Goal: Task Accomplishment & Management: Manage account settings

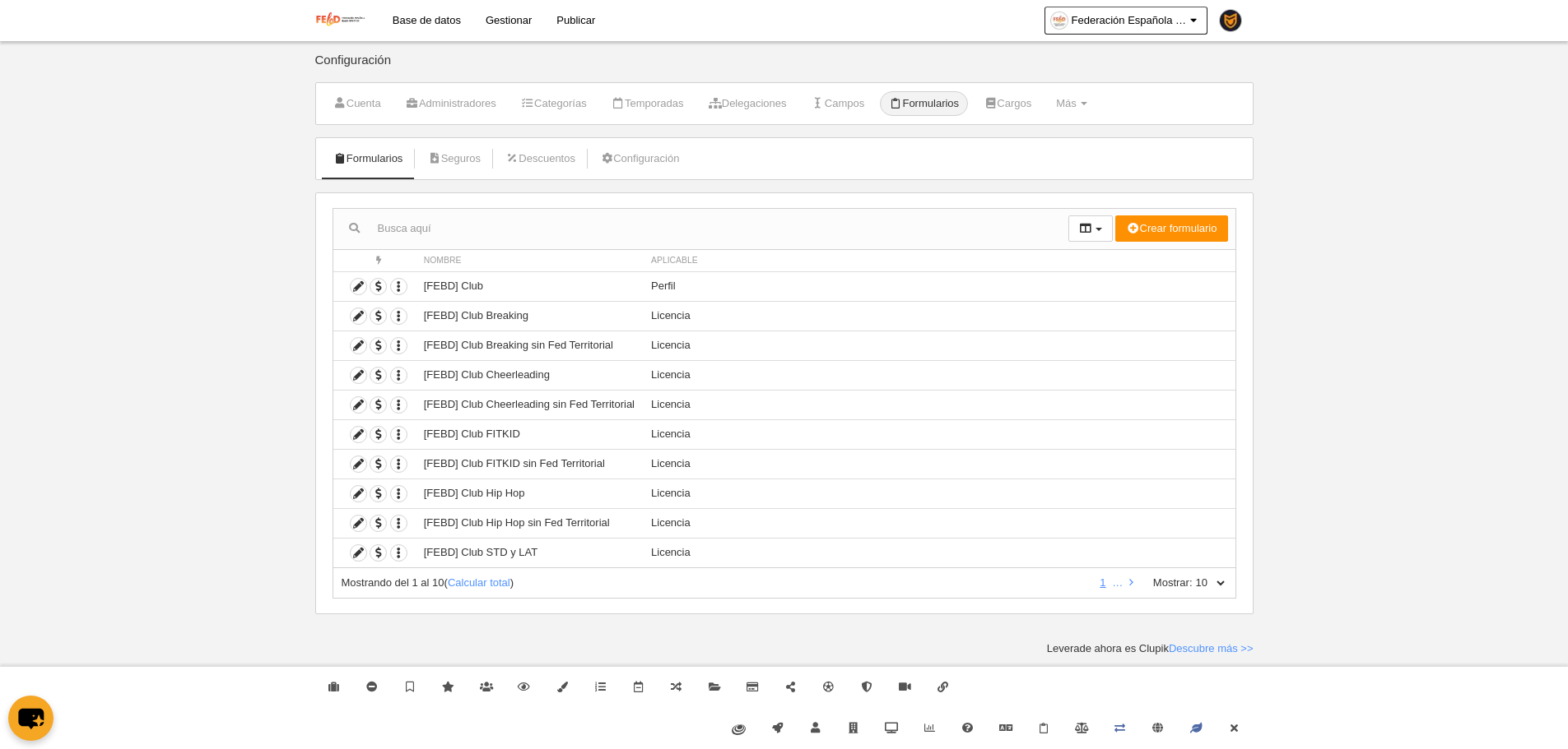
click at [1214, 584] on select "10 25 50 100 500" at bounding box center [1209, 583] width 34 height 15
select select "500"
click at [1192, 576] on select "10 25 50 100 500" at bounding box center [1209, 583] width 34 height 15
click at [1241, 746] on link "Cerrar" at bounding box center [1233, 729] width 38 height 41
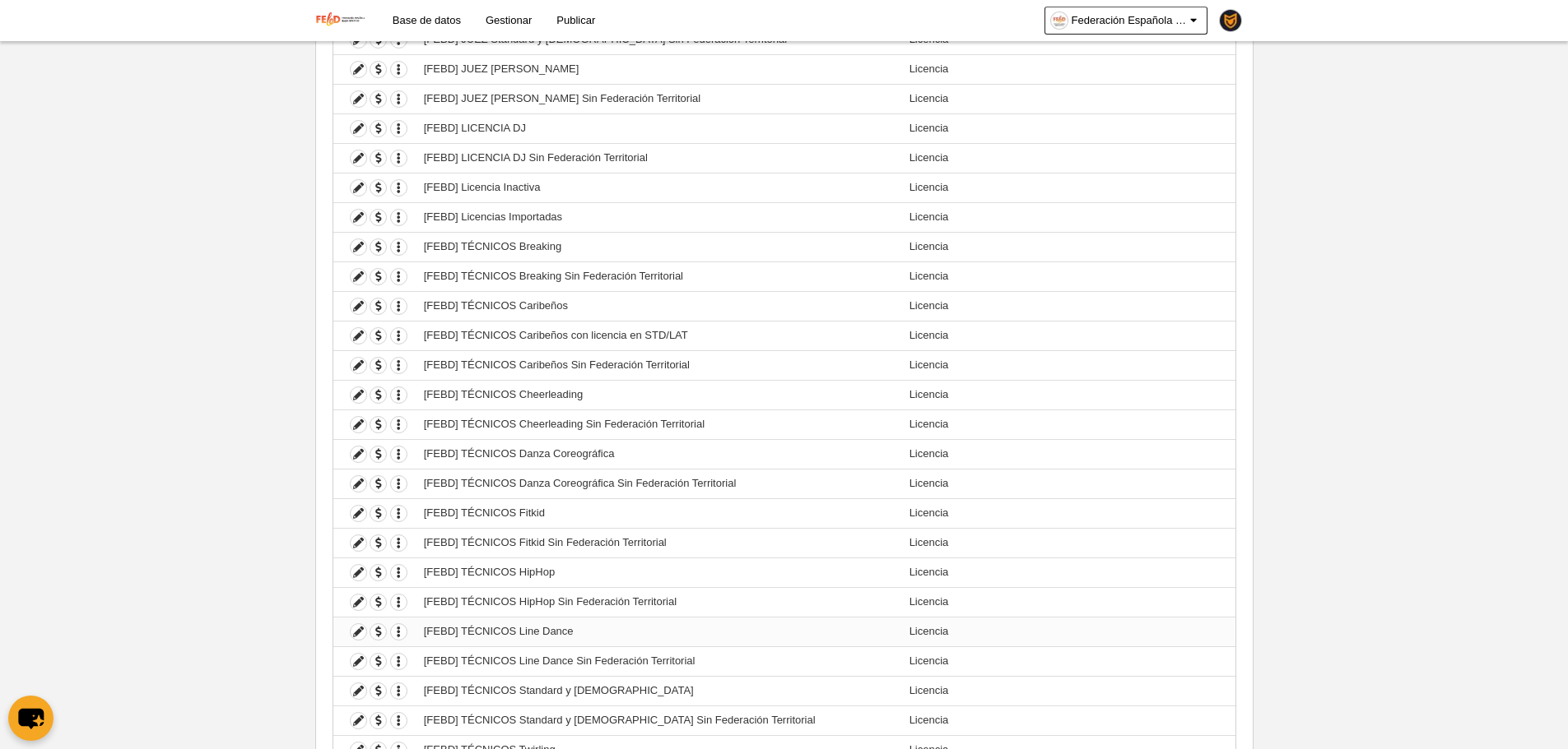
scroll to position [2484, 0]
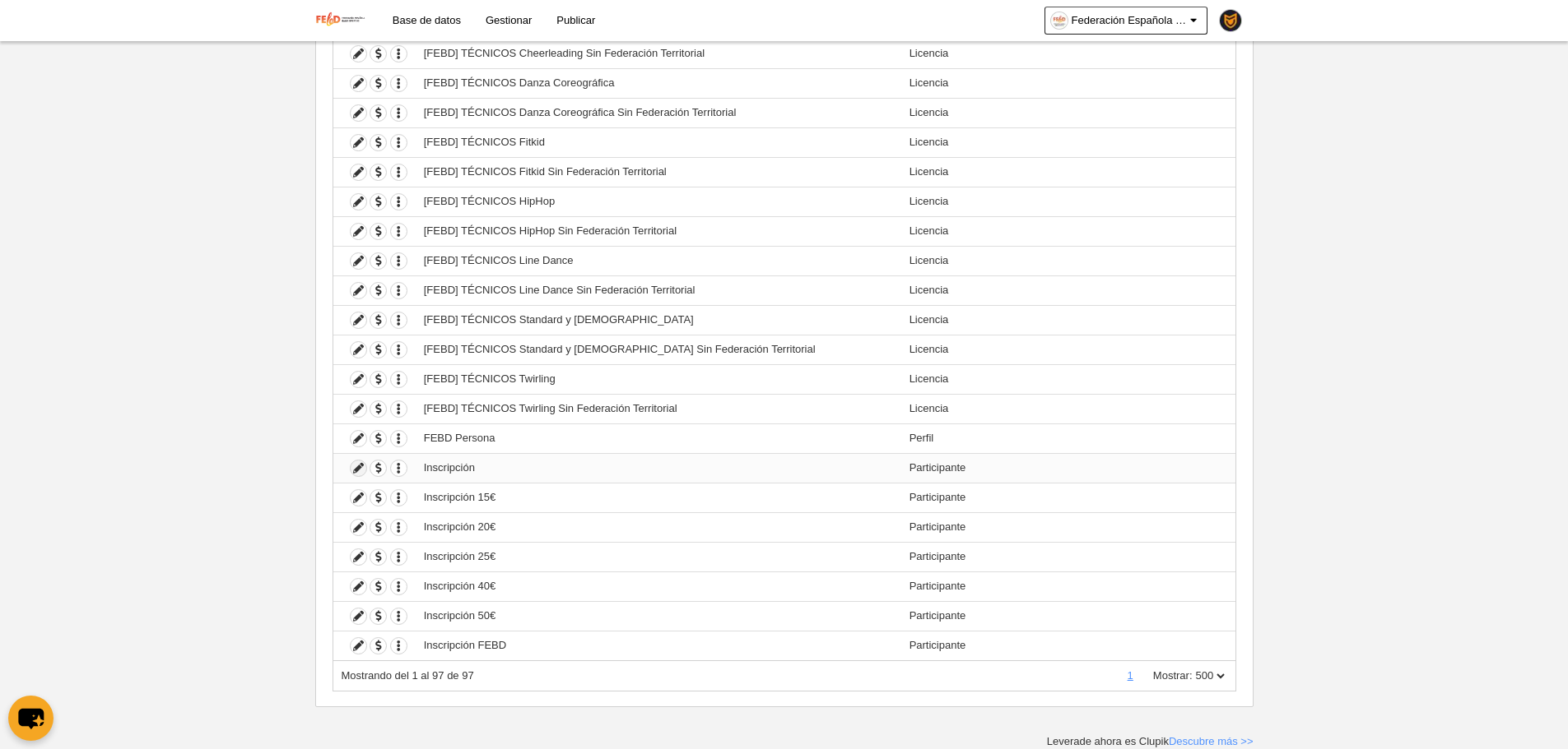
click at [360, 468] on icon at bounding box center [358, 468] width 15 height 15
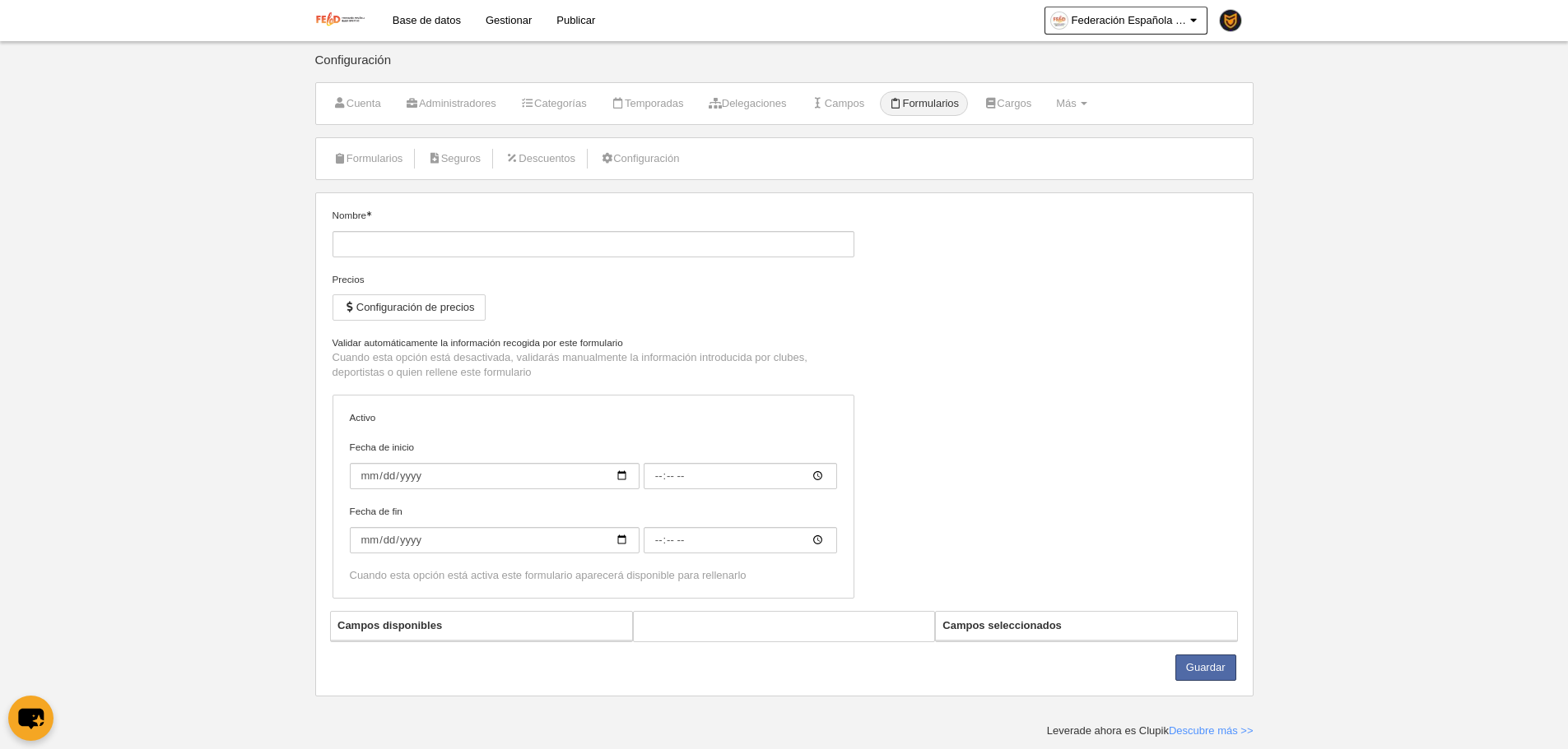
type input "Inscripción"
checkbox input "true"
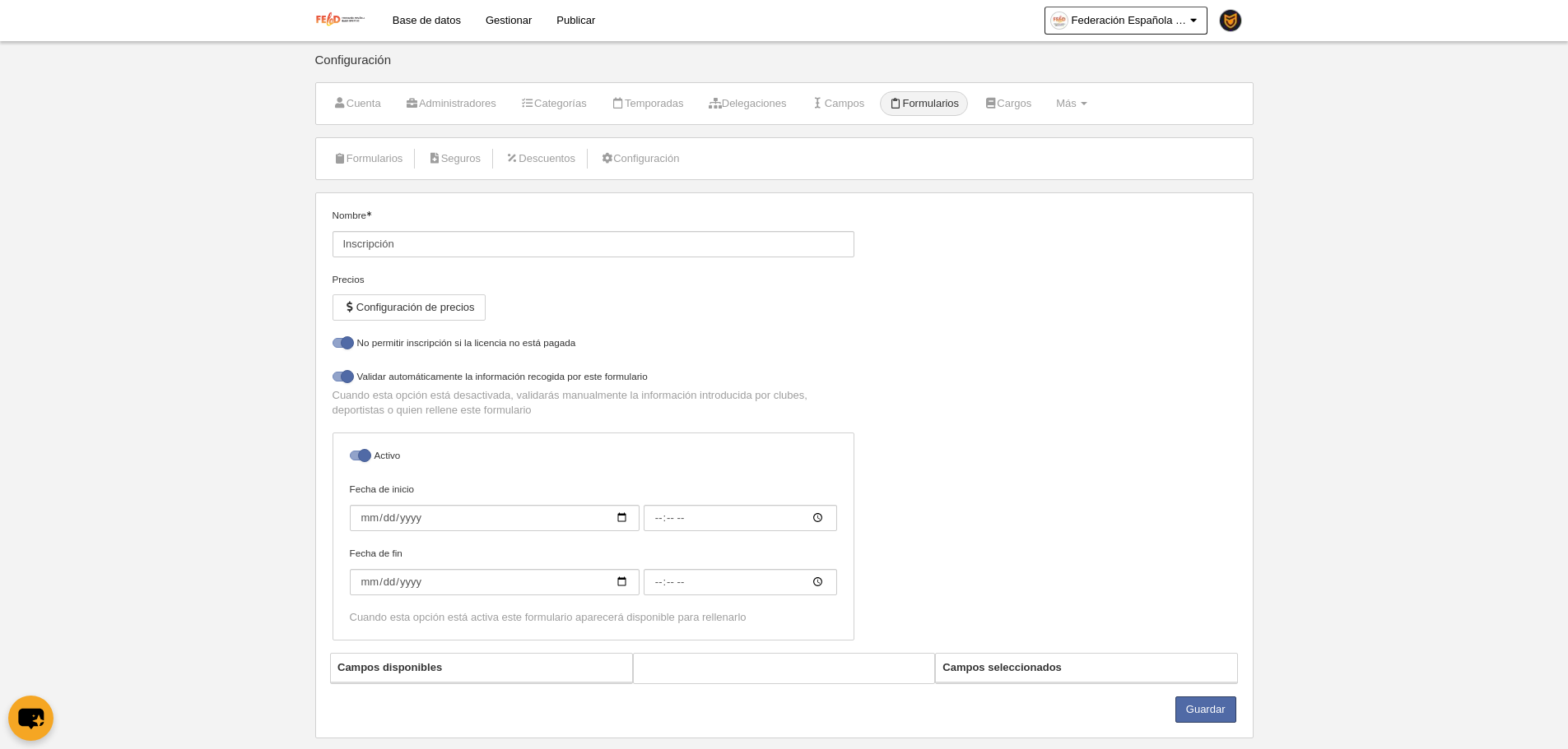
select select "selected"
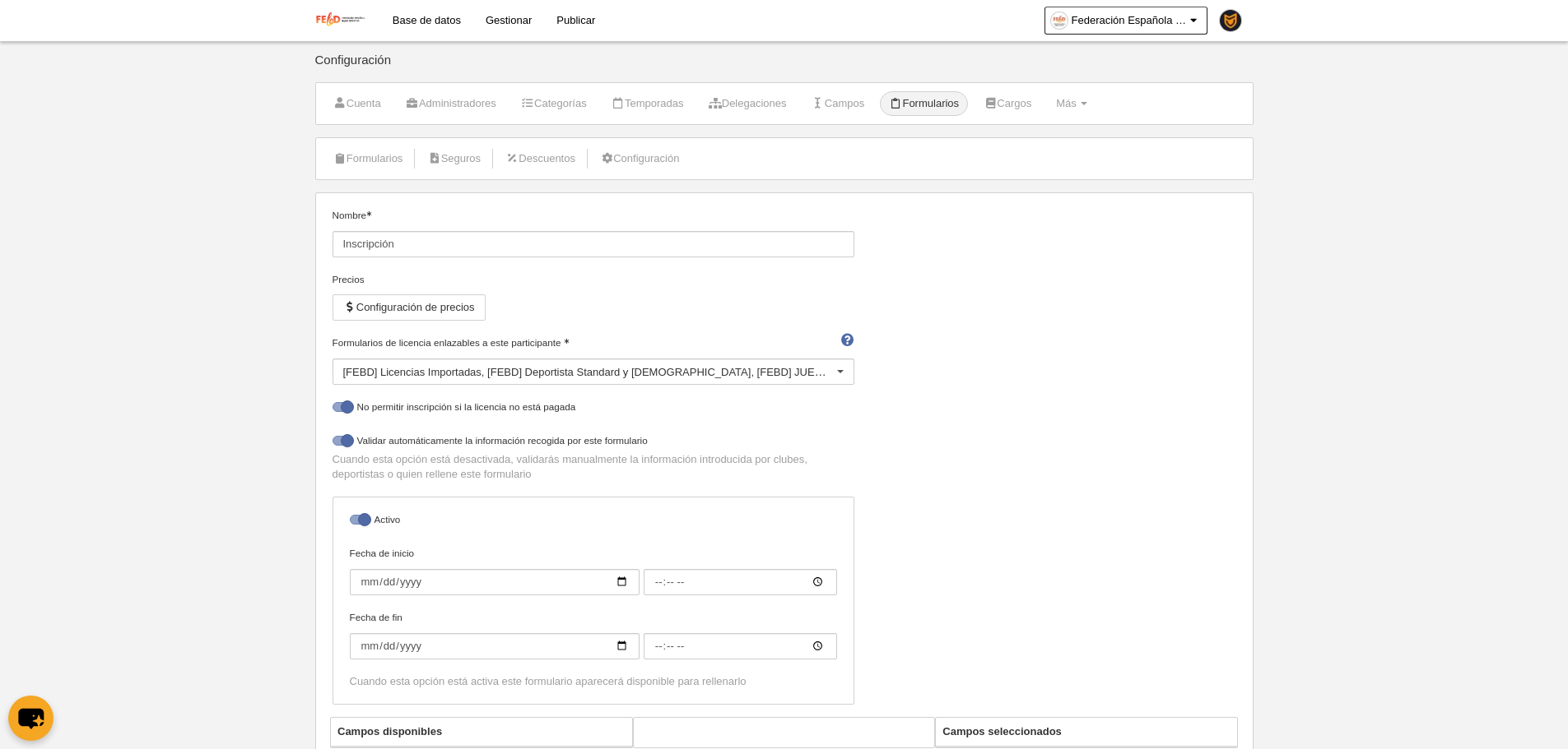
click at [584, 378] on div "[FEBD] Licencias Importadas [FEBD] Deportista Standard y [DEMOGRAPHIC_DATA] [FE…" at bounding box center [593, 371] width 522 height 27
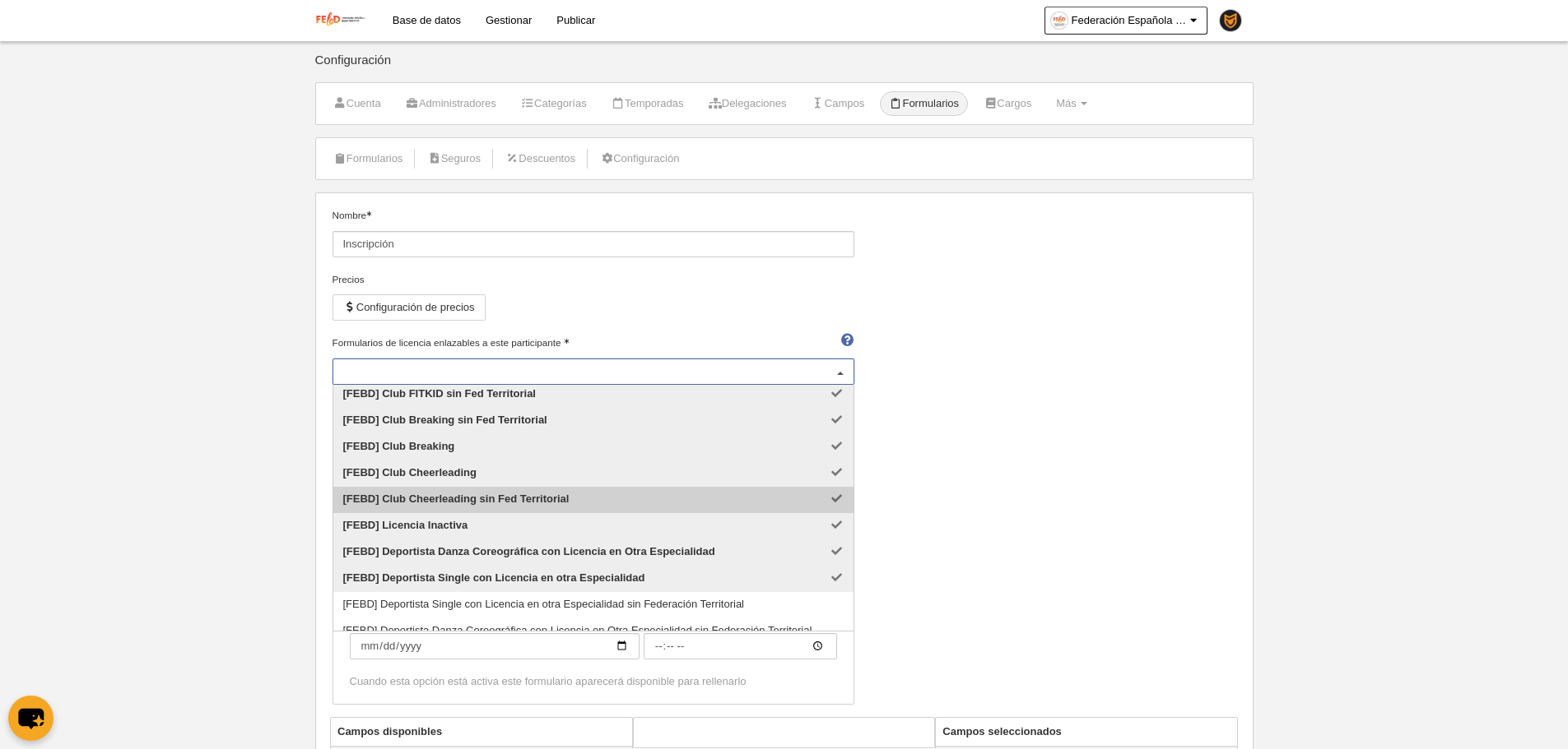
scroll to position [2070, 0]
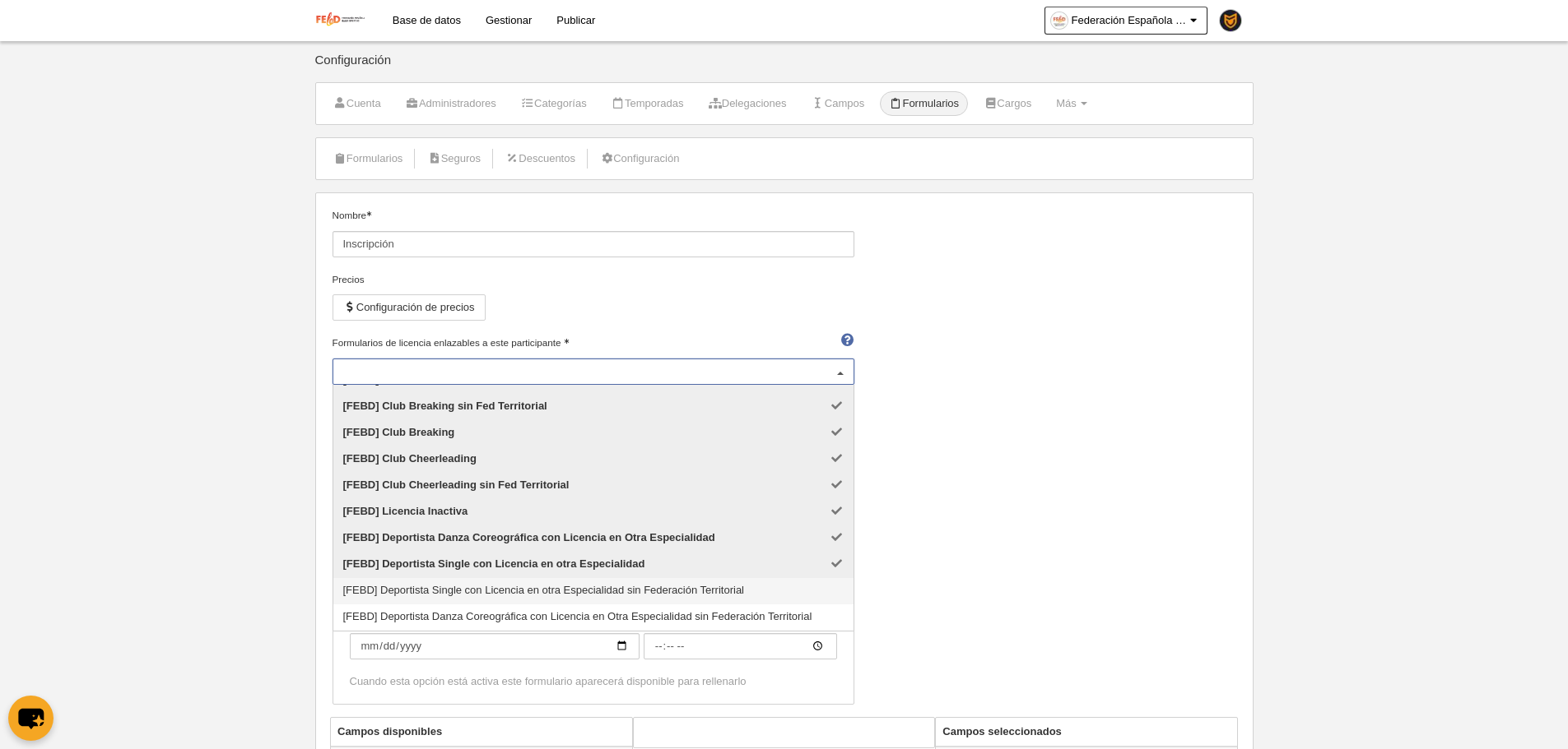
click at [661, 595] on span "[FEBD] Deportista Single con Licencia en otra Especialidad sin Federación Terri…" at bounding box center [544, 590] width 402 height 12
click at [681, 608] on span "[FEBD] Deportista Danza Coreográfica con Licencia en Otra Especialidad sin Fede…" at bounding box center [593, 618] width 520 height 27
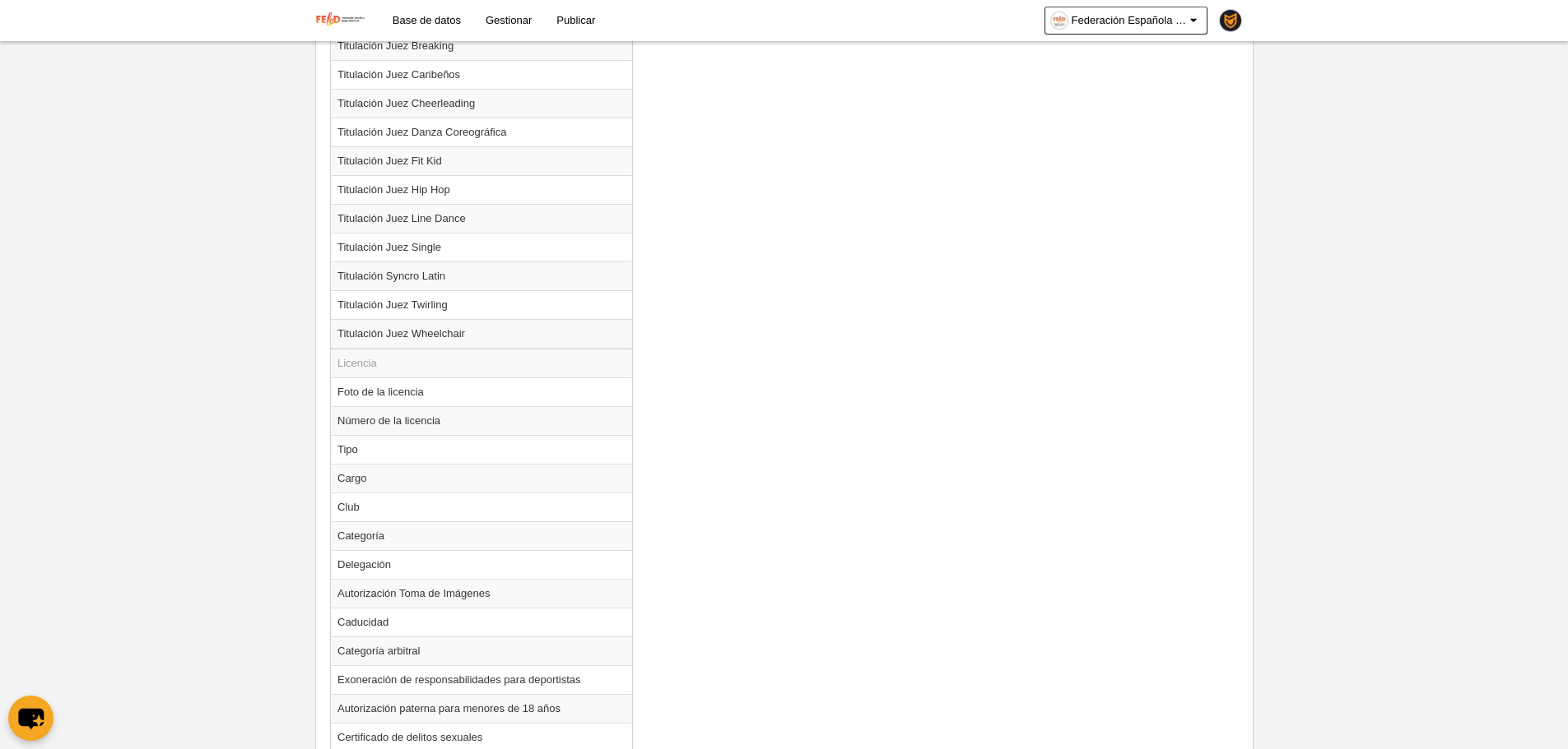
scroll to position [1910, 0]
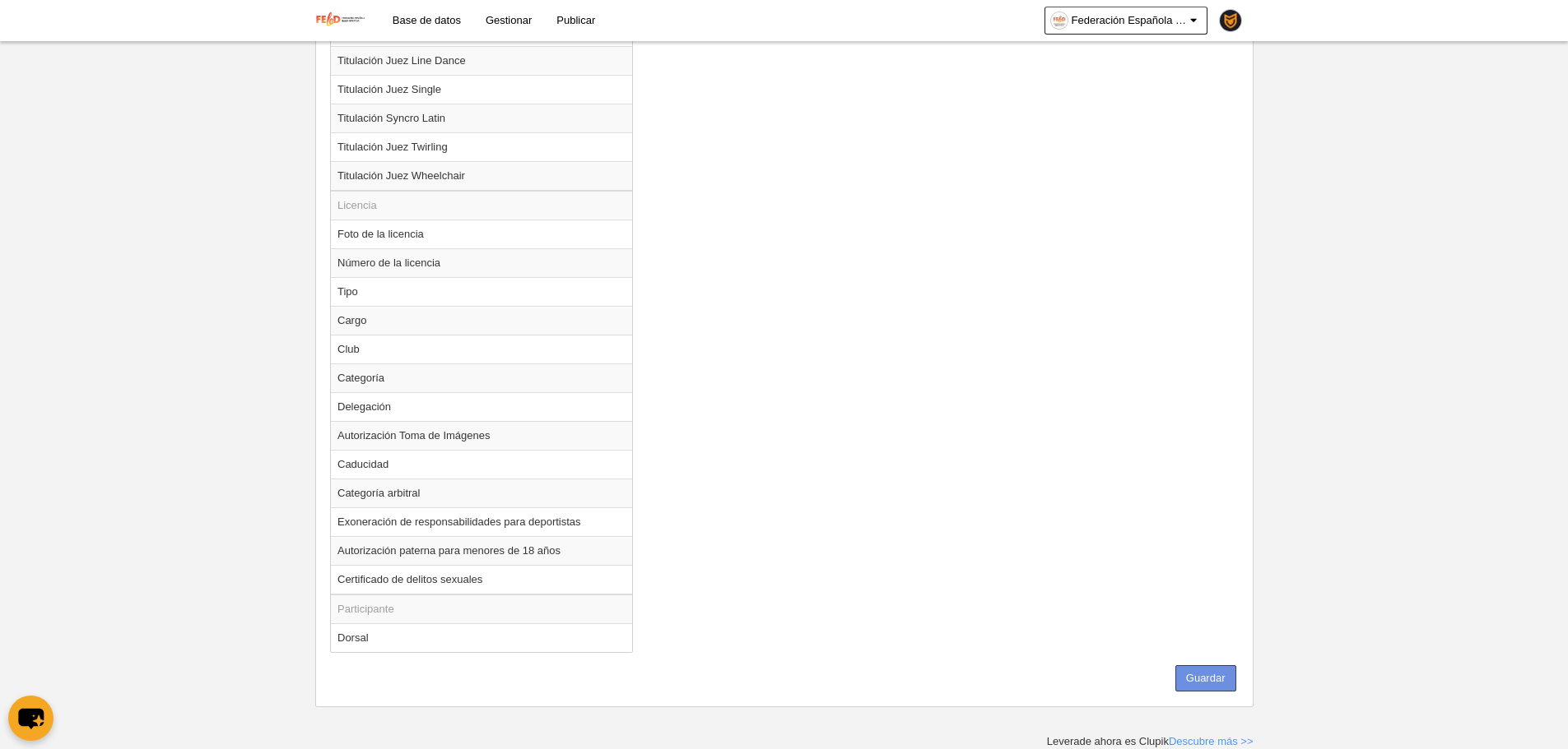
click at [1205, 670] on button "Guardar" at bounding box center [1205, 679] width 61 height 27
